Goal: Task Accomplishment & Management: Complete application form

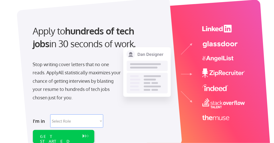
scroll to position [45, 0]
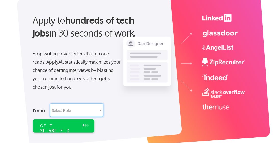
click at [75, 112] on select "Select Role Software Engineering Product Management Customer Success Sales UI/U…" at bounding box center [76, 110] width 53 height 13
select select ""hr_recruiting""
click at [50, 104] on select "Select Role Software Engineering Product Management Customer Success Sales UI/U…" at bounding box center [76, 110] width 53 height 13
select select ""hr_recruiting""
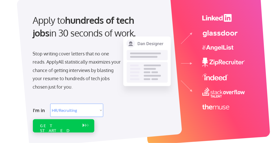
click at [52, 131] on div "GET STARTED" at bounding box center [59, 125] width 43 height 13
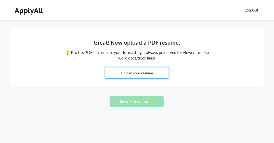
click at [145, 77] on input "file" at bounding box center [137, 72] width 64 height 11
type input "C:\fakepath\Nicole Loveall Resume 202508.pdf"
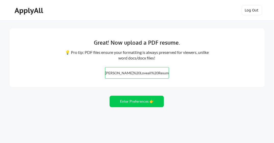
click at [110, 72] on input "file" at bounding box center [137, 72] width 64 height 11
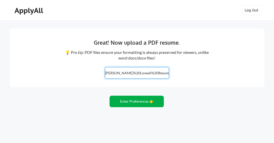
click at [132, 104] on button "Enter Preferences 👉" at bounding box center [137, 101] width 54 height 11
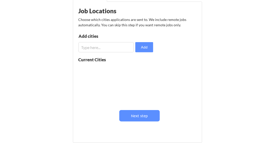
scroll to position [64, 0]
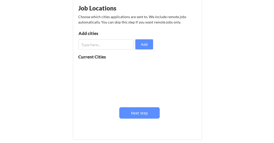
click at [104, 45] on input "input" at bounding box center [107, 44] width 56 height 10
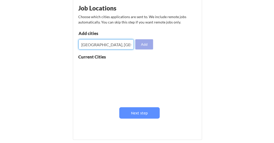
type input "Chicago, IL"
click at [143, 45] on button "Add" at bounding box center [145, 44] width 18 height 10
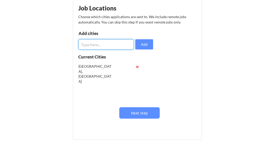
click at [92, 44] on input "input" at bounding box center [107, 44] width 56 height 10
drag, startPoint x: 113, startPoint y: 46, endPoint x: 50, endPoint y: 40, distance: 63.1
click at [50, 40] on div "Almost there! Locations Job Titles Block List Salary Job Locations Choose which…" at bounding box center [137, 61] width 274 height 250
type input "Boston, MA"
click at [147, 40] on button "Add" at bounding box center [145, 44] width 18 height 10
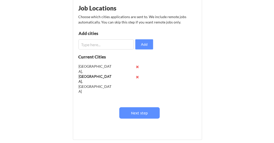
click at [102, 46] on input "input" at bounding box center [107, 44] width 56 height 10
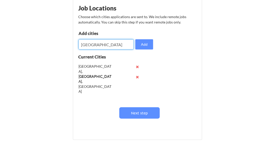
drag, startPoint x: 112, startPoint y: 45, endPoint x: 67, endPoint y: 45, distance: 44.9
click at [67, 45] on div "Almost there! Locations Job Titles Block List Salary Job Locations Choose which…" at bounding box center [137, 61] width 274 height 250
type input "New York, NY"
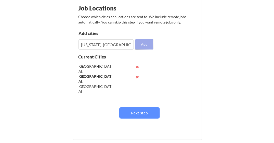
click at [146, 45] on button "Add" at bounding box center [145, 44] width 18 height 10
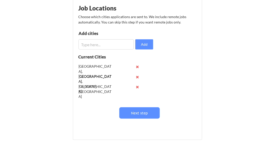
click at [103, 42] on input "input" at bounding box center [107, 44] width 56 height 10
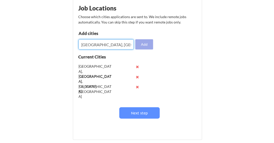
type input "Spokane, WA"
click at [147, 48] on button "Add" at bounding box center [145, 44] width 18 height 10
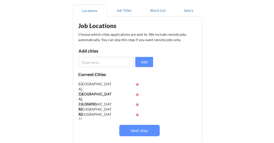
scroll to position [0, 0]
